Goal: Check status: Check status

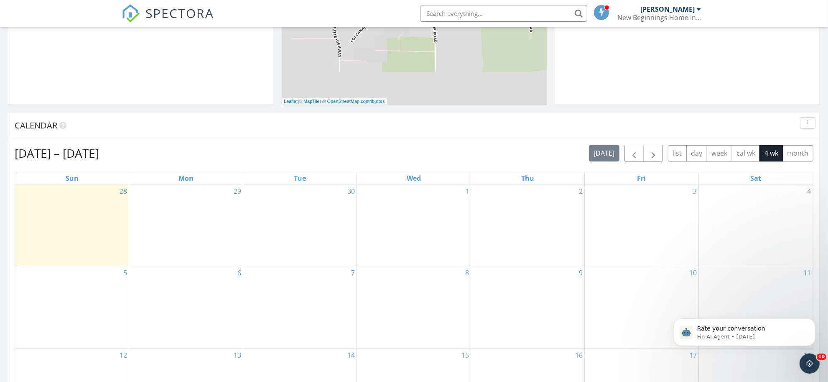
scroll to position [366, 0]
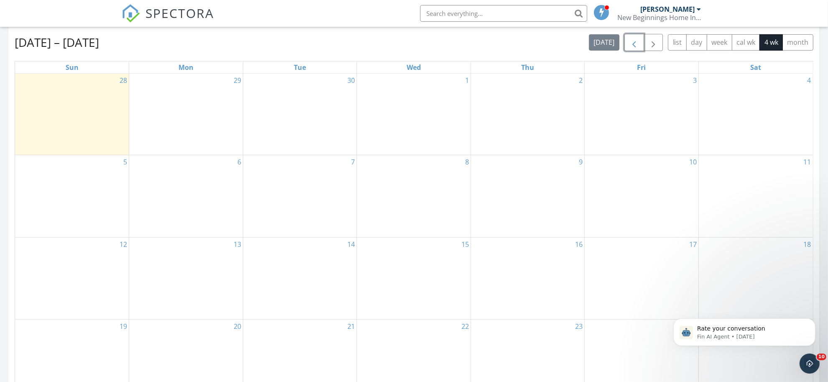
click at [634, 45] on span "button" at bounding box center [634, 43] width 10 height 10
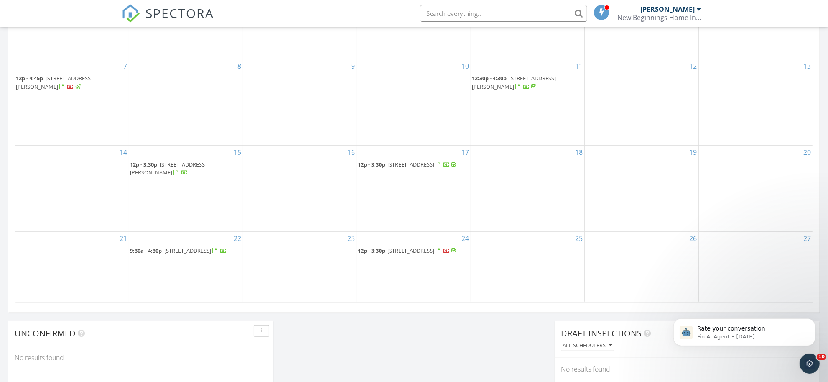
scroll to position [470, 0]
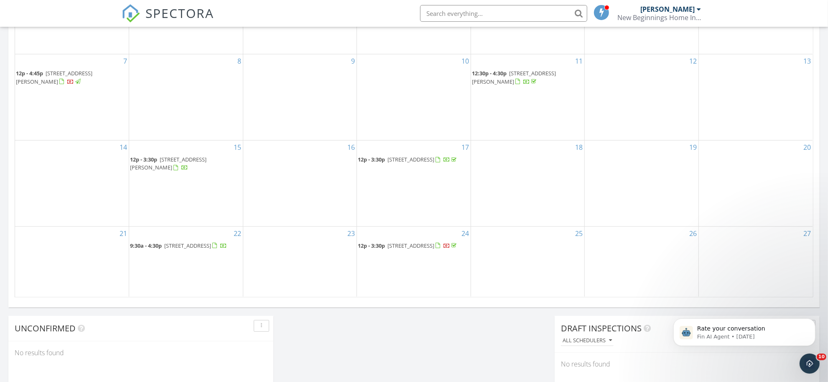
click at [195, 242] on span "[STREET_ADDRESS]" at bounding box center [187, 246] width 47 height 8
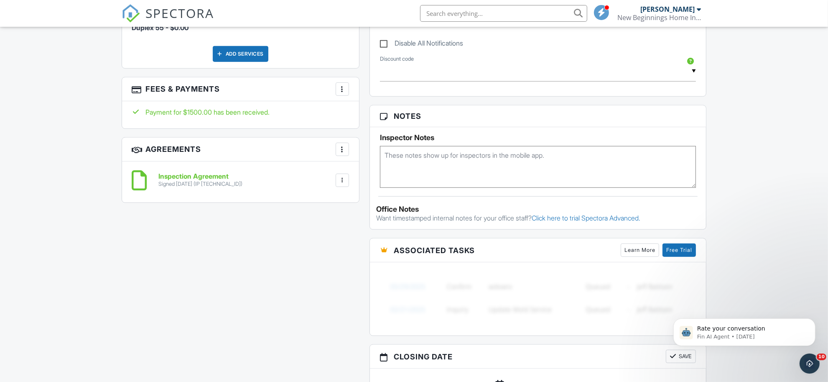
scroll to position [416, 0]
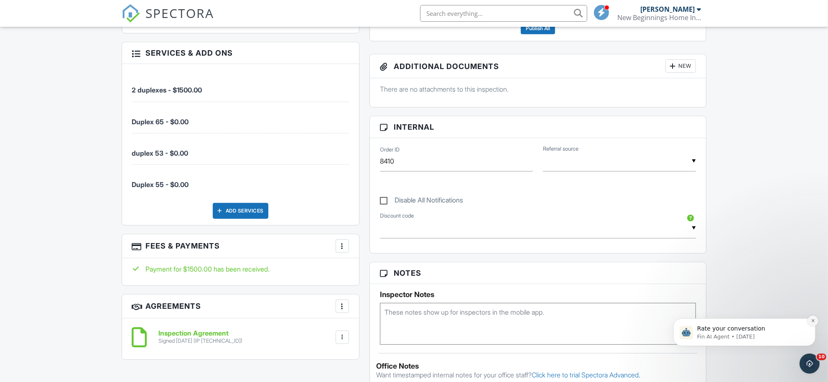
click at [811, 322] on icon "Dismiss notification" at bounding box center [813, 320] width 5 height 5
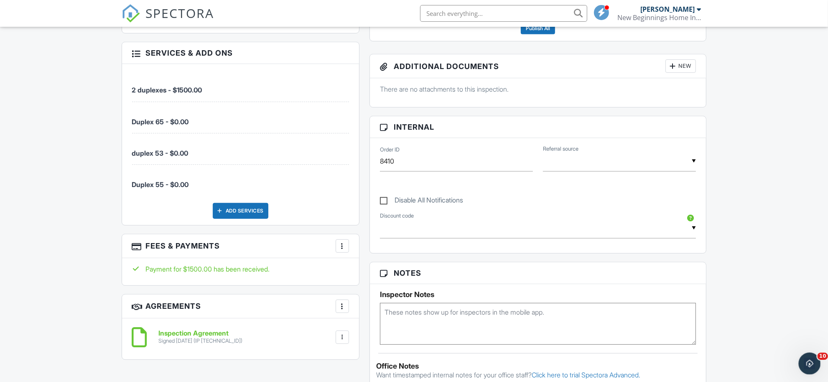
click at [805, 361] on icon "Open Intercom Messenger" at bounding box center [809, 362] width 14 height 14
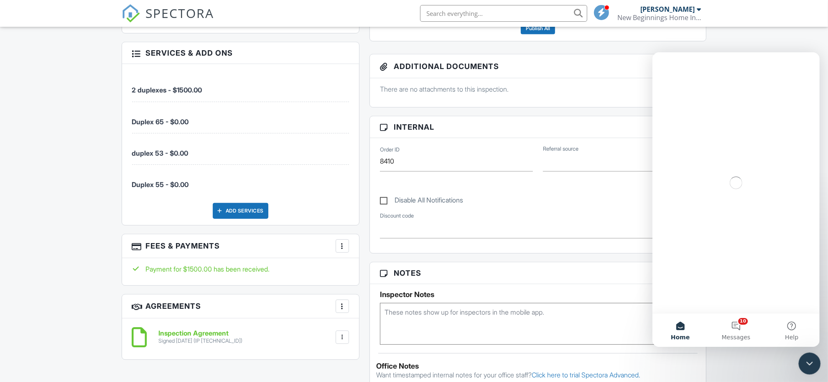
scroll to position [0, 0]
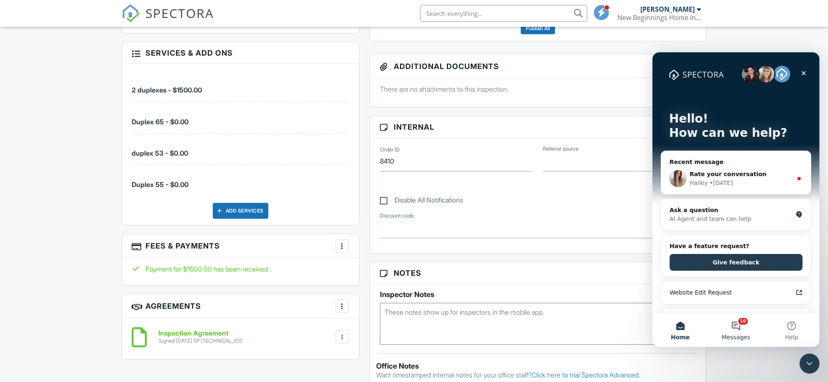
click at [743, 327] on button "10 Messages" at bounding box center [736, 329] width 56 height 33
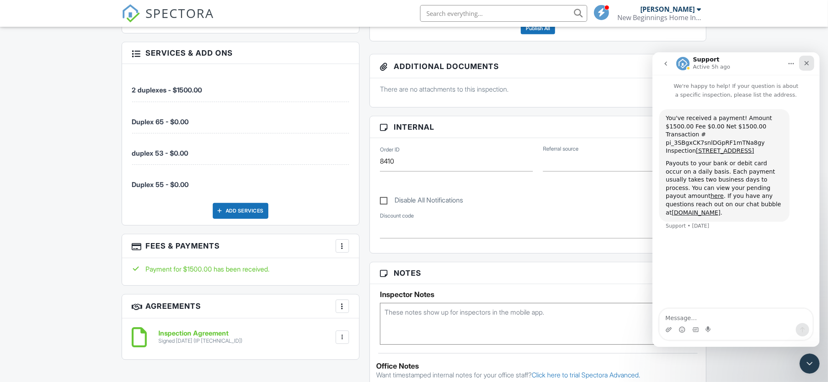
click at [808, 56] on div "Close" at bounding box center [806, 62] width 15 height 15
